Goal: Task Accomplishment & Management: Manage account settings

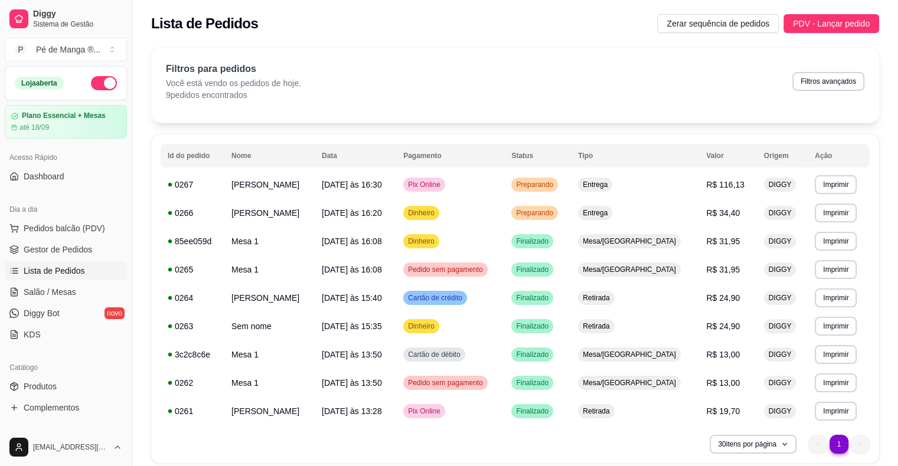
click at [74, 267] on span "Lista de Pedidos" at bounding box center [54, 271] width 61 height 12
click at [77, 268] on span "Lista de Pedidos" at bounding box center [54, 271] width 61 height 12
click at [82, 253] on span "Gestor de Pedidos" at bounding box center [58, 250] width 68 height 12
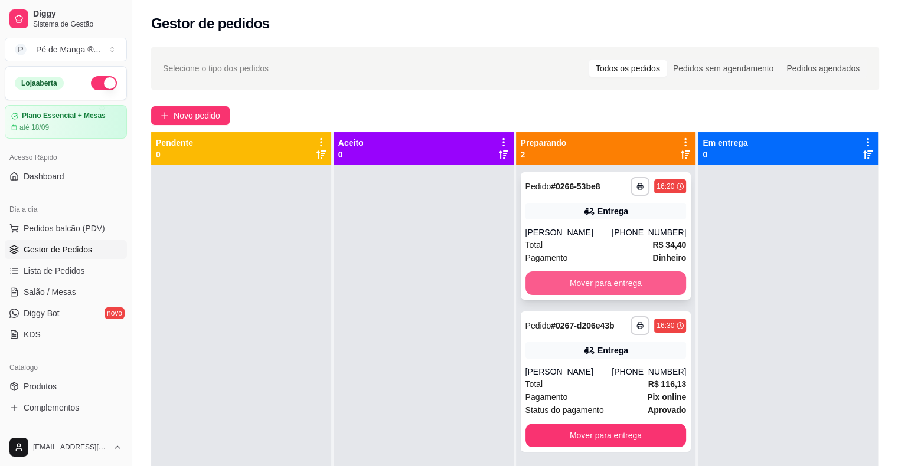
click at [561, 283] on button "Mover para entrega" at bounding box center [605, 284] width 161 height 24
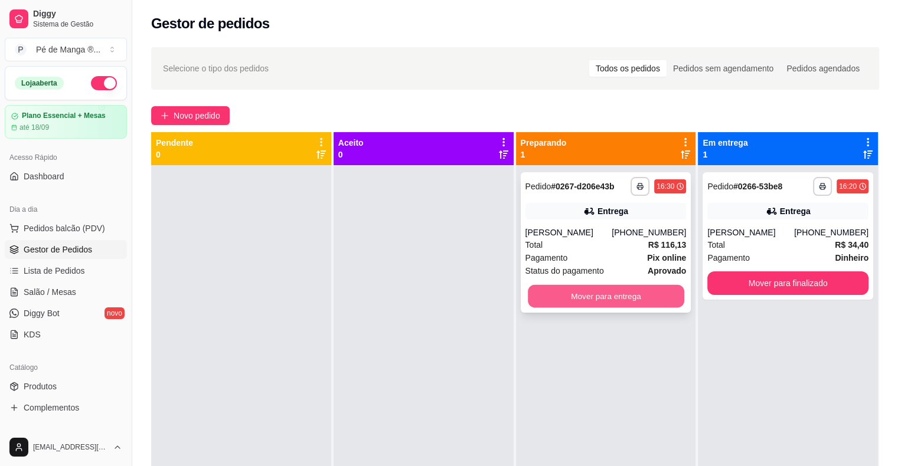
click at [614, 298] on button "Mover para entrega" at bounding box center [606, 296] width 156 height 23
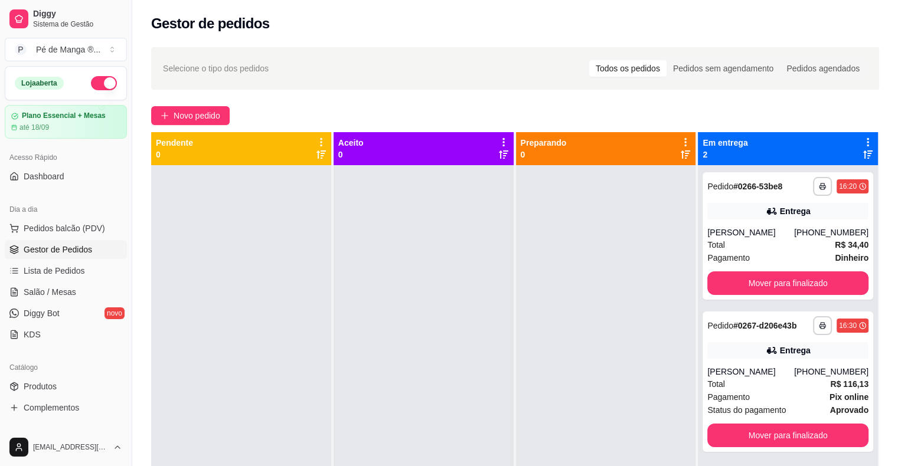
click at [845, 1] on div "Gestor de pedidos" at bounding box center [515, 20] width 766 height 40
click at [894, 58] on div "**********" at bounding box center [515, 326] width 766 height 573
click at [829, 397] on strong "Pix online" at bounding box center [848, 397] width 39 height 9
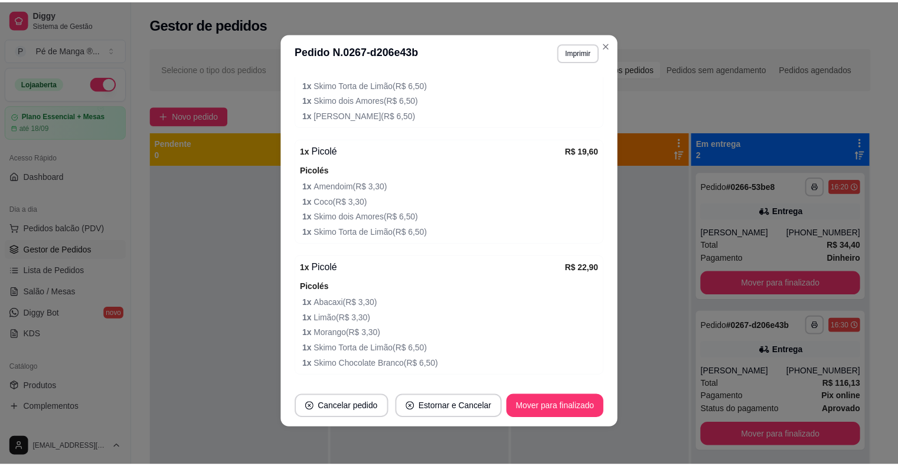
scroll to position [684, 0]
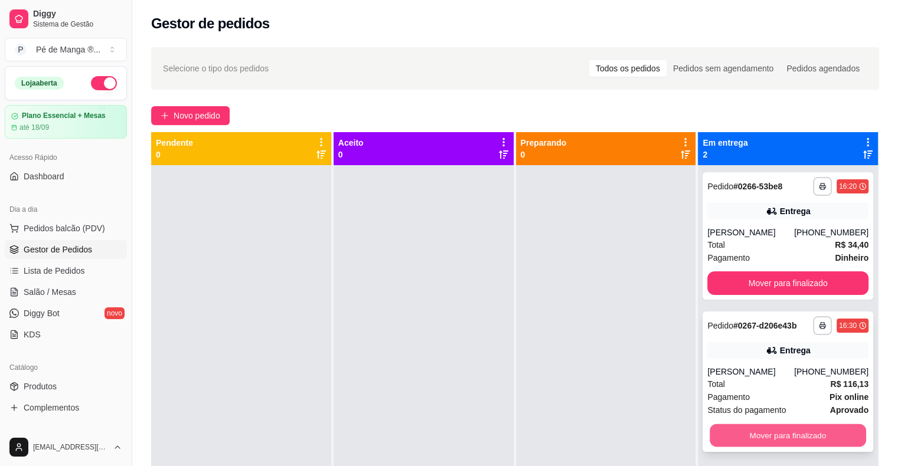
click at [783, 443] on button "Mover para finalizado" at bounding box center [787, 435] width 156 height 23
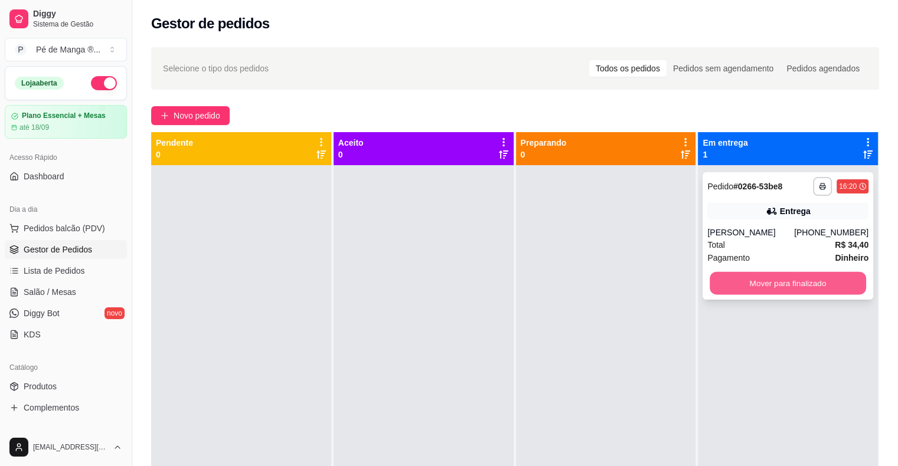
click at [734, 278] on button "Mover para finalizado" at bounding box center [787, 283] width 156 height 23
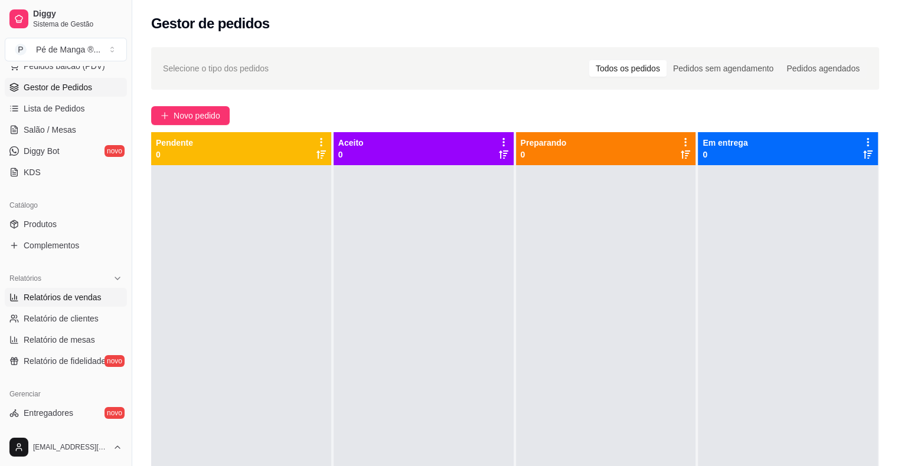
scroll to position [177, 0]
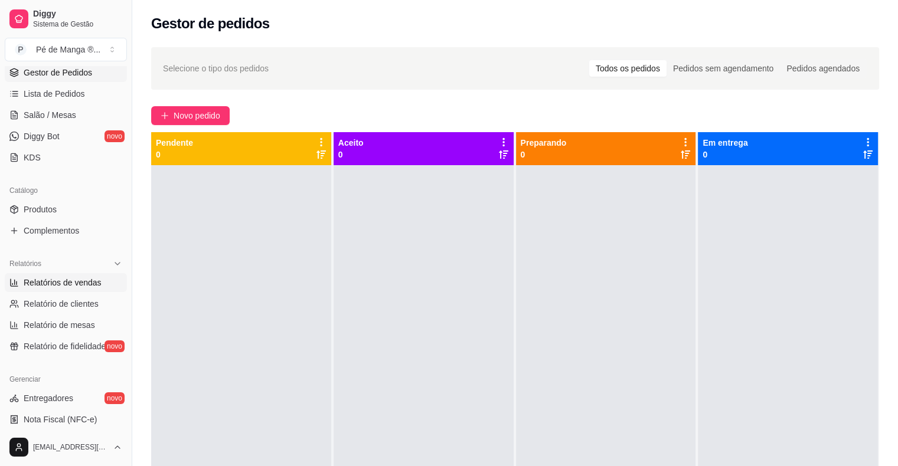
click at [83, 281] on span "Relatórios de vendas" at bounding box center [63, 283] width 78 height 12
select select "ALL"
select select "0"
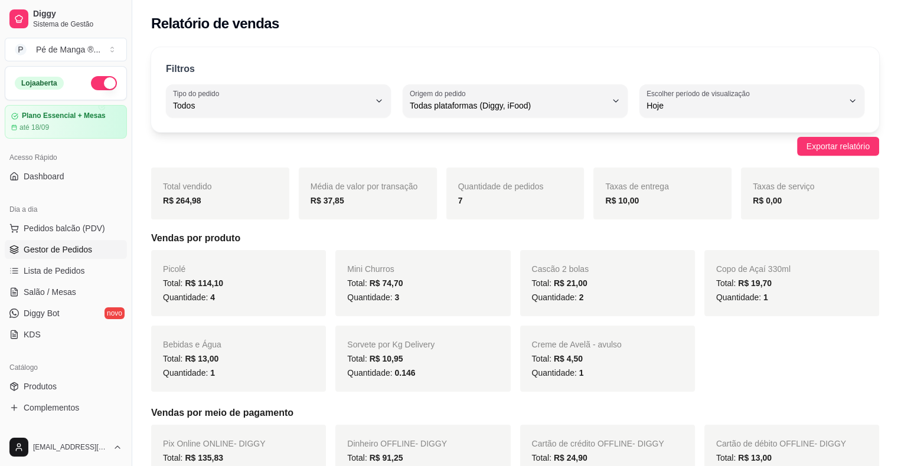
click at [76, 255] on link "Gestor de Pedidos" at bounding box center [66, 249] width 122 height 19
